Goal: Information Seeking & Learning: Understand process/instructions

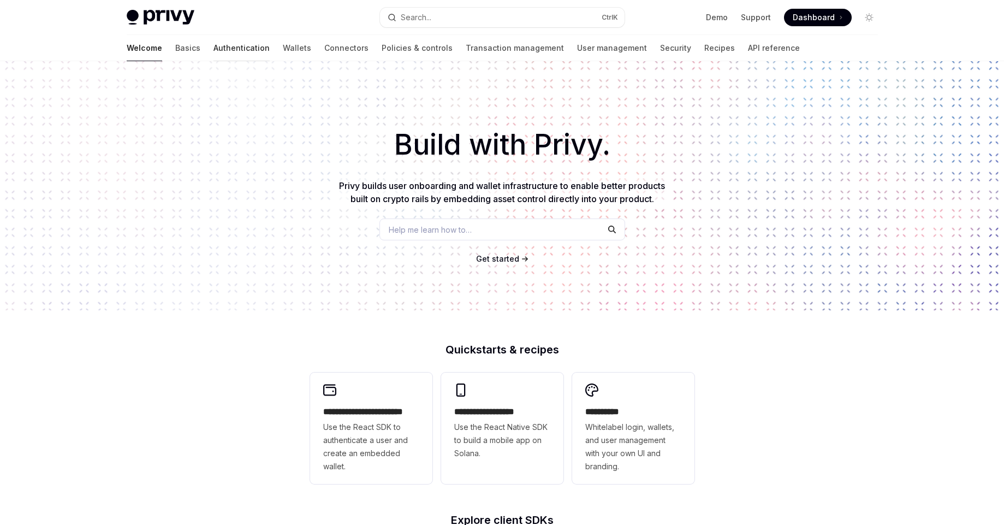
click at [213, 50] on link "Authentication" at bounding box center [241, 48] width 56 height 26
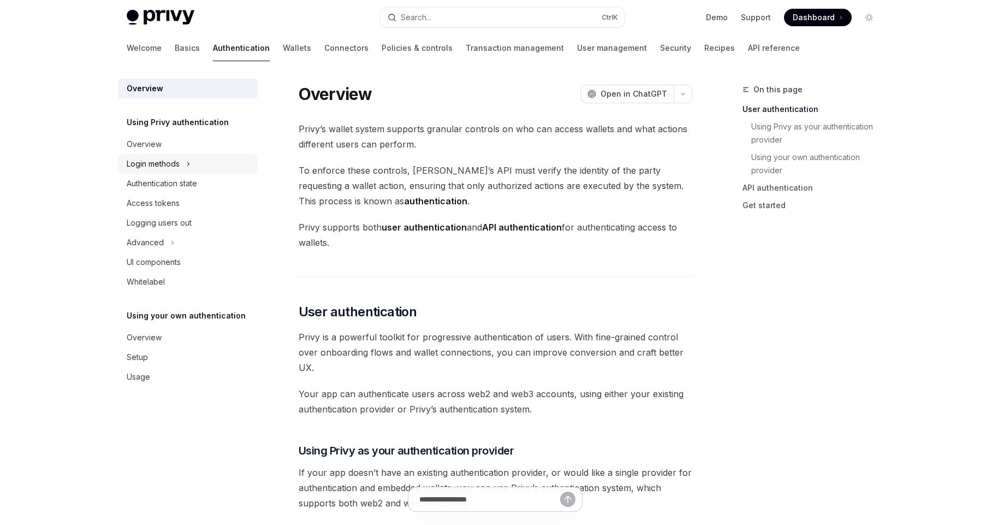
click at [188, 170] on icon at bounding box center [188, 163] width 4 height 13
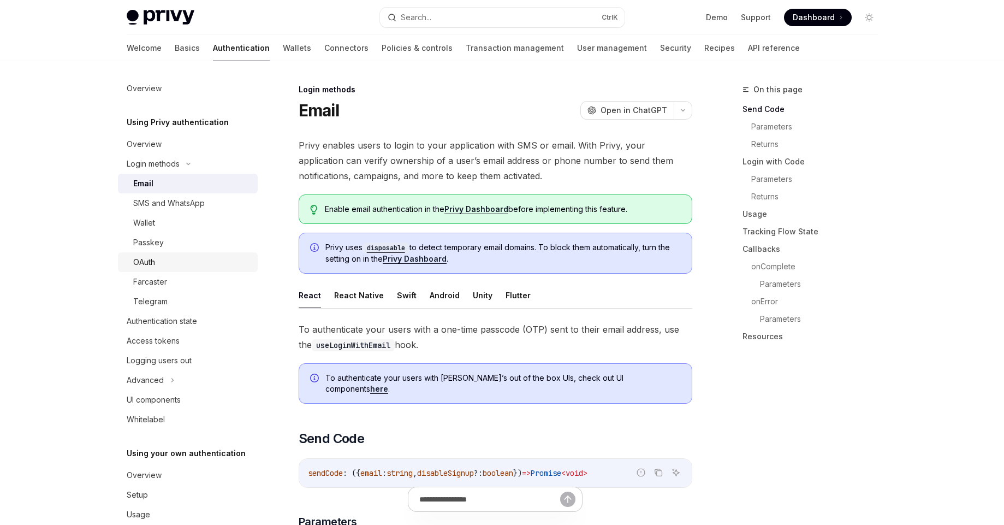
click at [182, 261] on div "OAuth" at bounding box center [192, 261] width 118 height 13
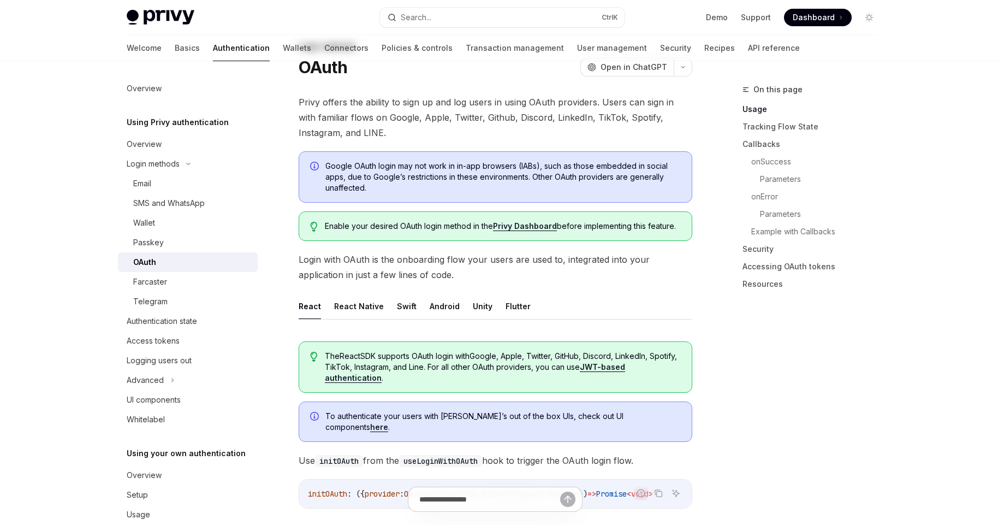
scroll to position [66, 0]
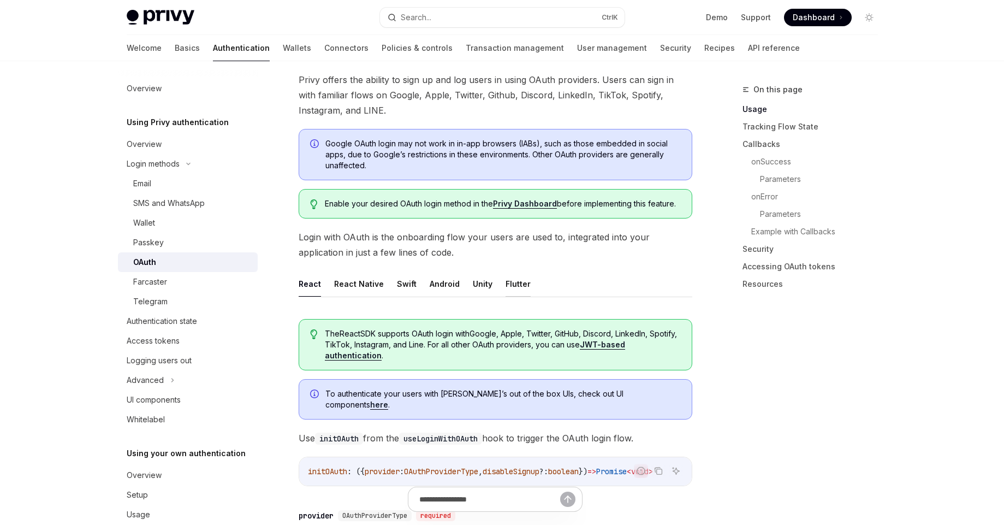
click at [513, 287] on button "Flutter" at bounding box center [518, 284] width 25 height 26
type textarea "*"
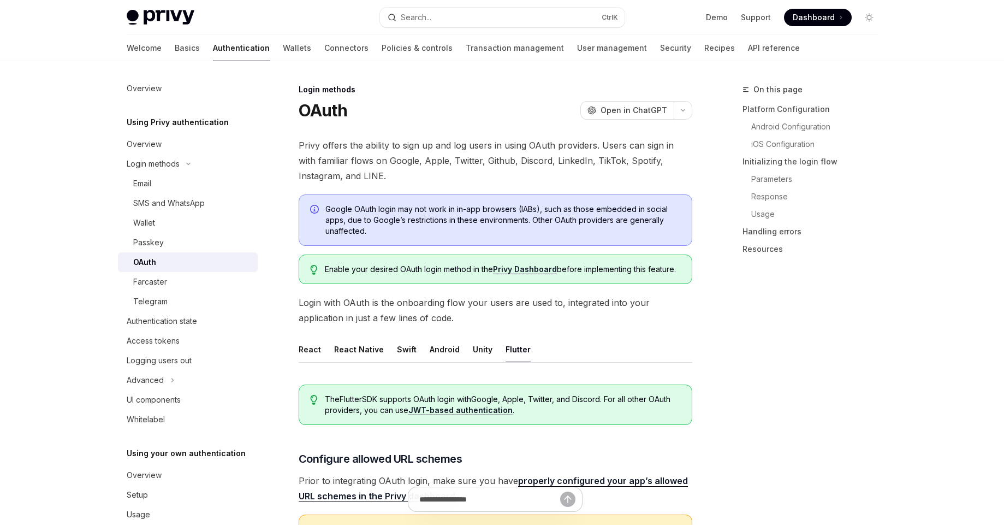
click at [821, 18] on span "Dashboard" at bounding box center [814, 17] width 42 height 11
